Goal: Navigation & Orientation: Find specific page/section

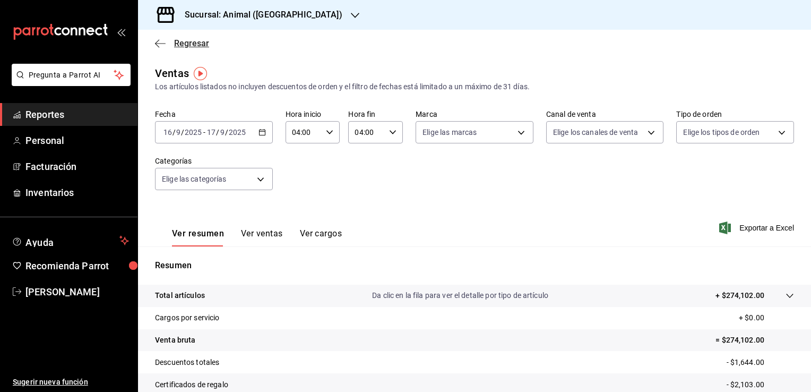
click at [167, 41] on span "Regresar" at bounding box center [182, 43] width 54 height 10
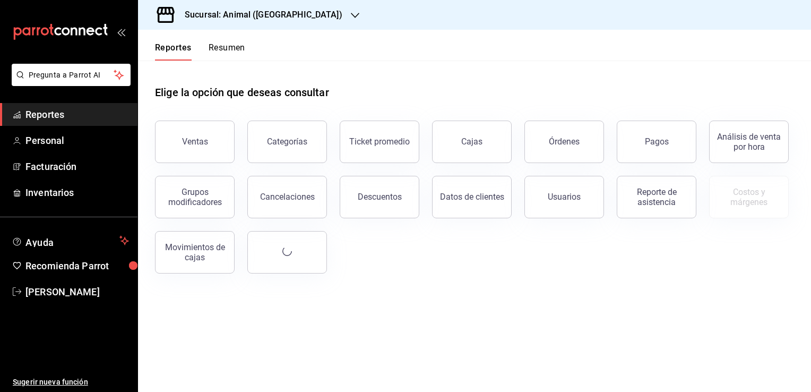
click at [228, 48] on button "Resumen" at bounding box center [227, 51] width 37 height 18
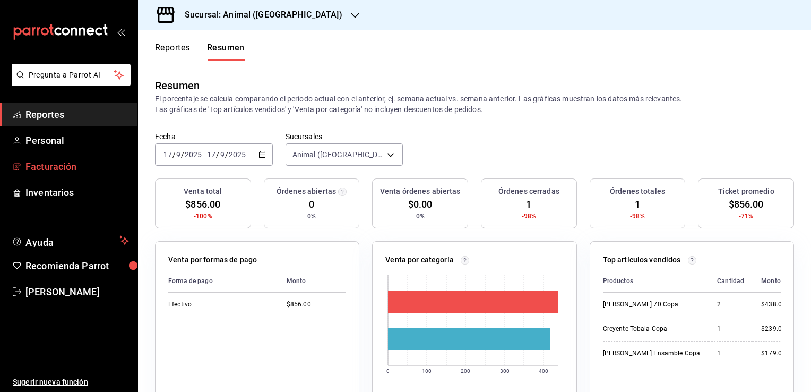
click at [62, 164] on span "Facturación" at bounding box center [77, 166] width 104 height 14
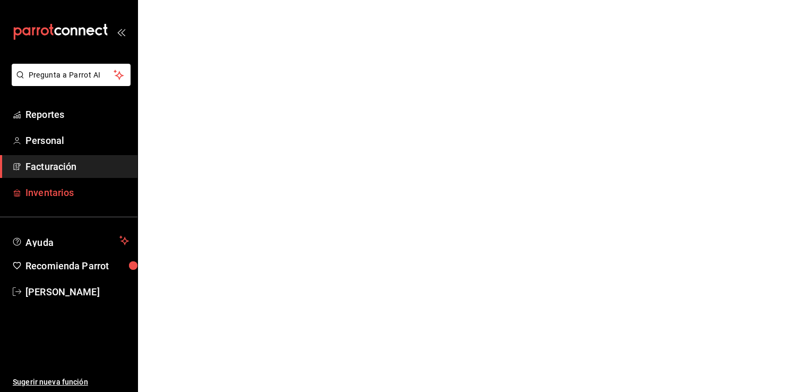
click at [69, 190] on span "Inventarios" at bounding box center [77, 192] width 104 height 14
